Goal: Information Seeking & Learning: Learn about a topic

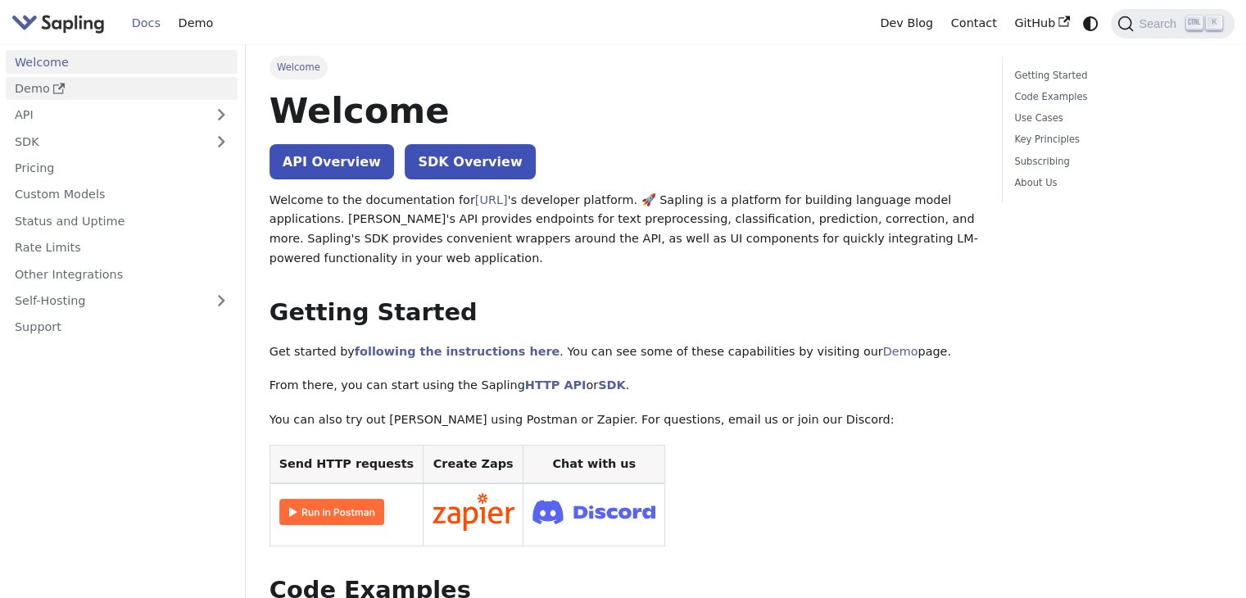
click at [98, 83] on link "Demo" at bounding box center [122, 89] width 232 height 24
